Goal: Task Accomplishment & Management: Manage account settings

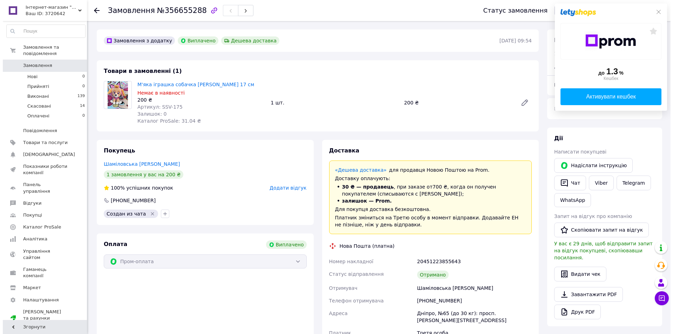
scroll to position [22, 0]
click at [92, 9] on icon at bounding box center [94, 11] width 6 height 6
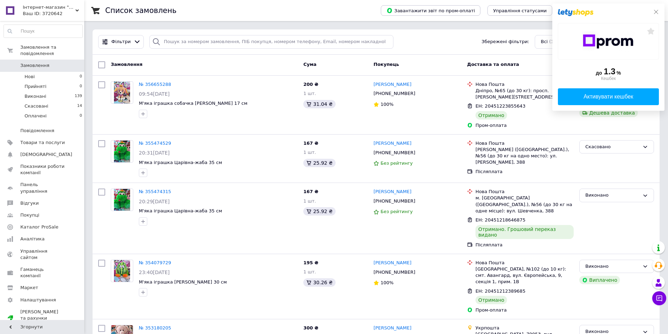
click at [657, 11] on icon at bounding box center [656, 12] width 6 height 6
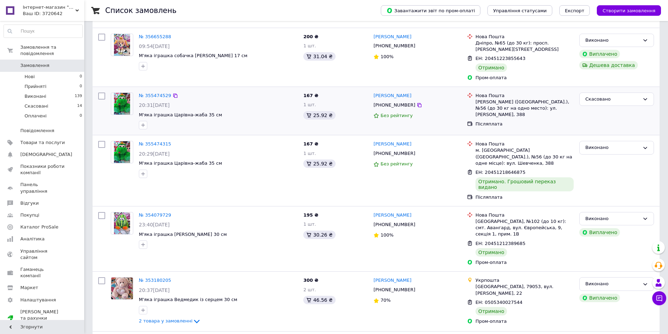
scroll to position [70, 0]
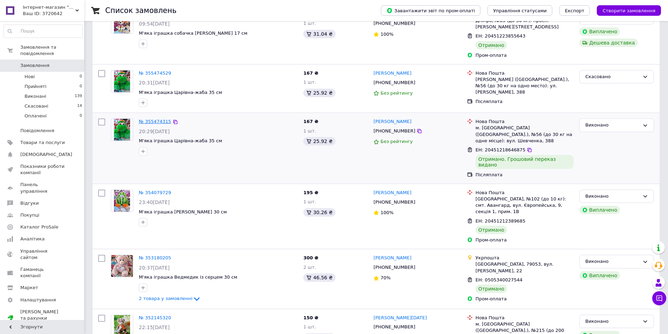
click at [148, 121] on link "№ 355474315" at bounding box center [155, 121] width 32 height 5
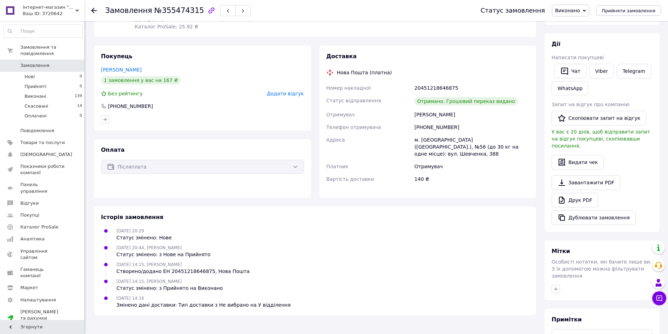
scroll to position [105, 0]
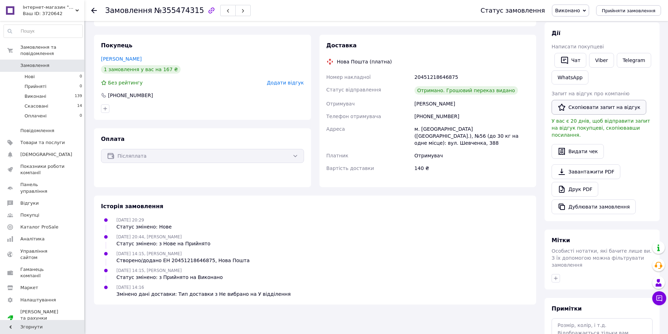
click at [589, 105] on button "Скопіювати запит на відгук" at bounding box center [599, 107] width 95 height 15
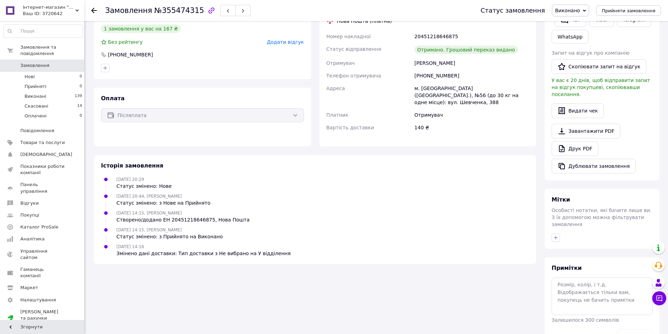
scroll to position [156, 0]
